Goal: Information Seeking & Learning: Understand process/instructions

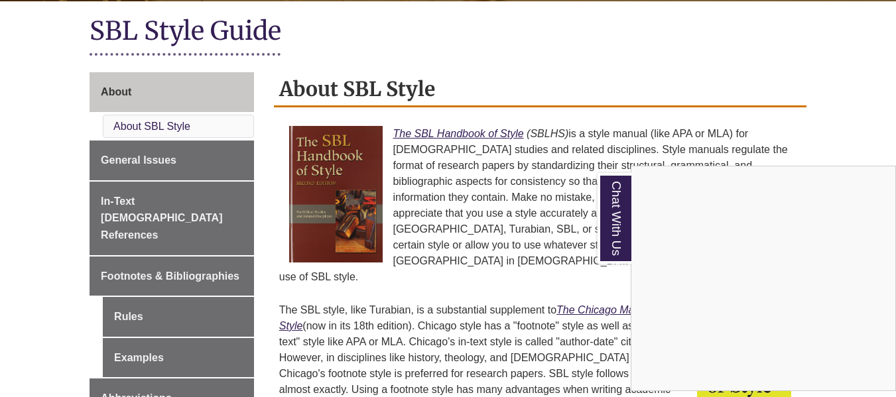
scroll to position [309, 0]
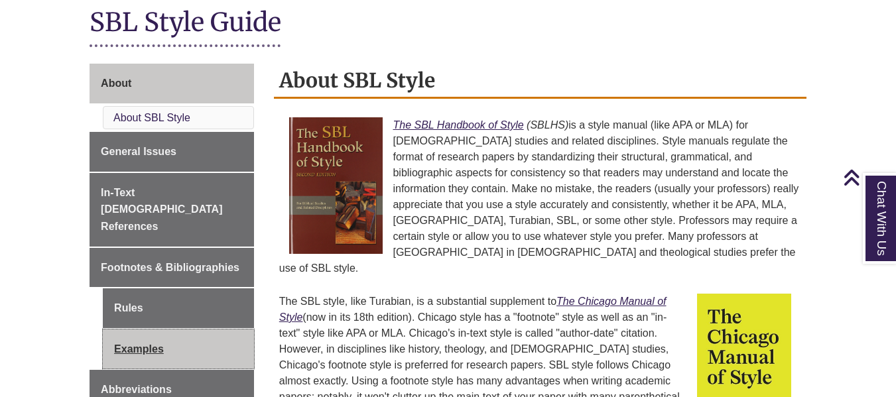
click at [170, 330] on link "Examples" at bounding box center [178, 350] width 151 height 40
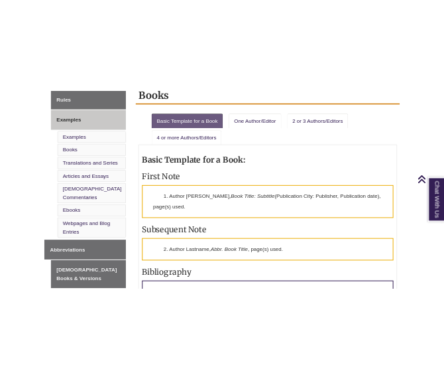
scroll to position [573, 0]
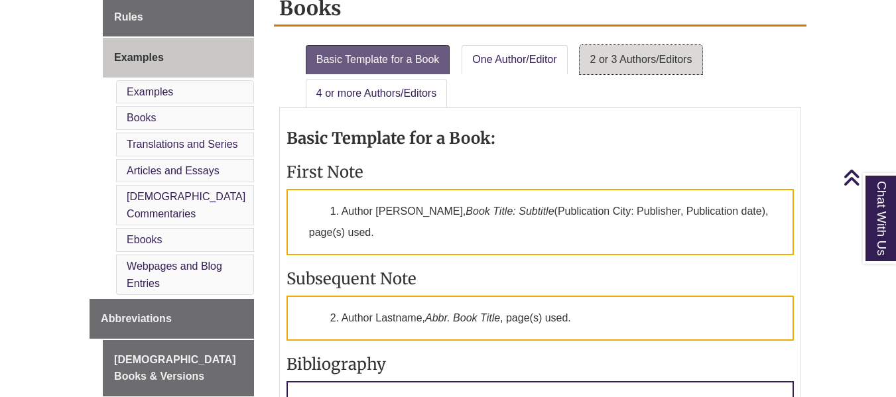
click at [618, 68] on link "2 or 3 Authors/Editors" at bounding box center [641, 59] width 123 height 29
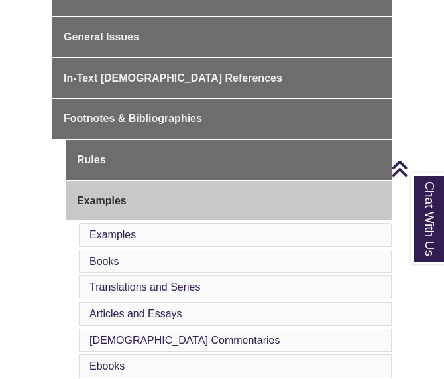
scroll to position [368, 0]
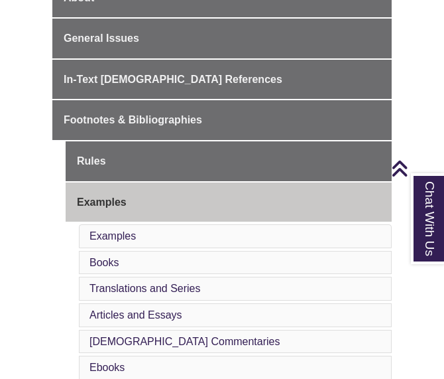
click at [45, 144] on div "About General Issues In-Text [DEMOGRAPHIC_DATA] References Footnotes & Bibliogr…" at bounding box center [222, 332] width 360 height 708
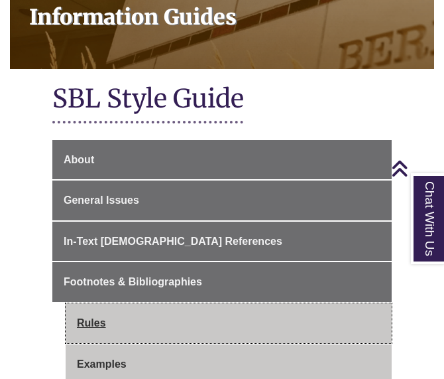
scroll to position [199, 0]
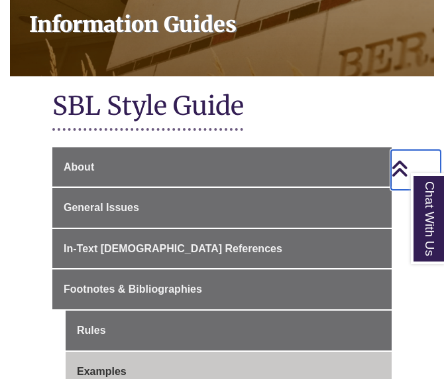
click at [401, 164] on icon "Back to Top" at bounding box center [399, 169] width 17 height 20
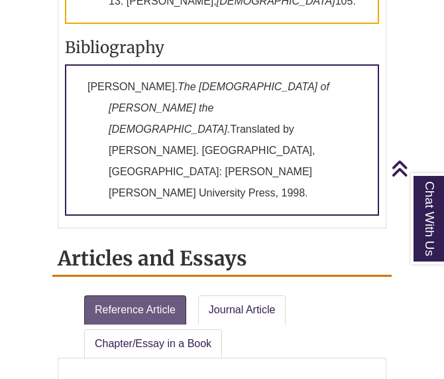
scroll to position [2413, 0]
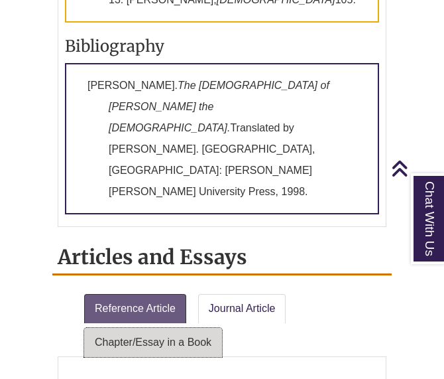
click at [182, 328] on link "Chapter/Essay in a Book" at bounding box center [153, 342] width 138 height 29
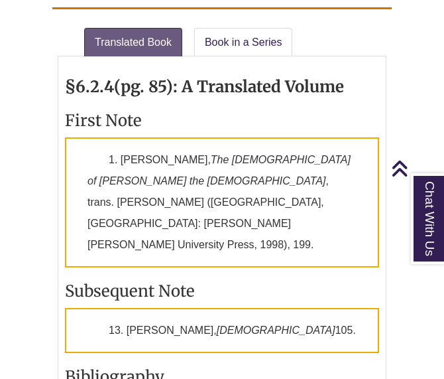
scroll to position [2082, 0]
